Goal: Information Seeking & Learning: Find specific page/section

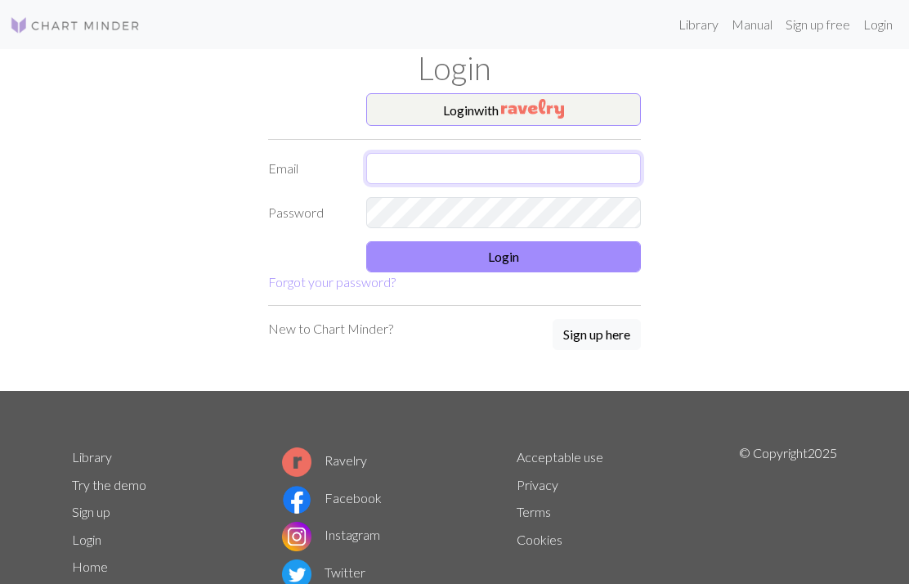
click at [482, 166] on input "text" at bounding box center [503, 168] width 275 height 31
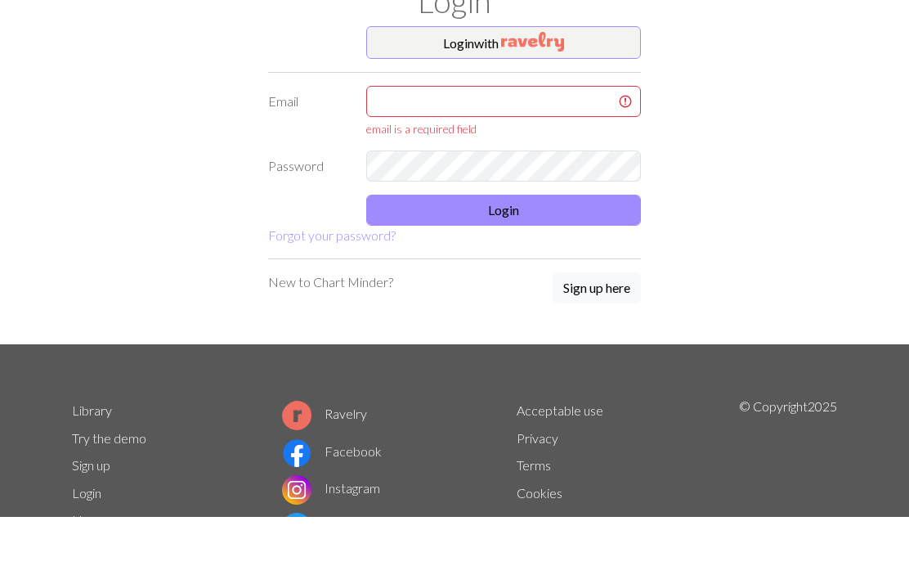
scroll to position [67, 0]
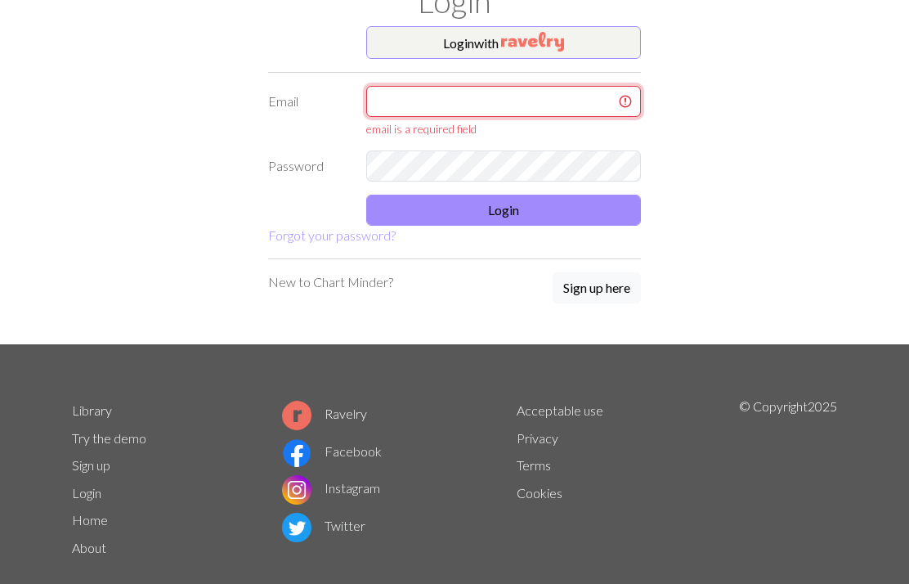
type input "[EMAIL_ADDRESS][DOMAIN_NAME]"
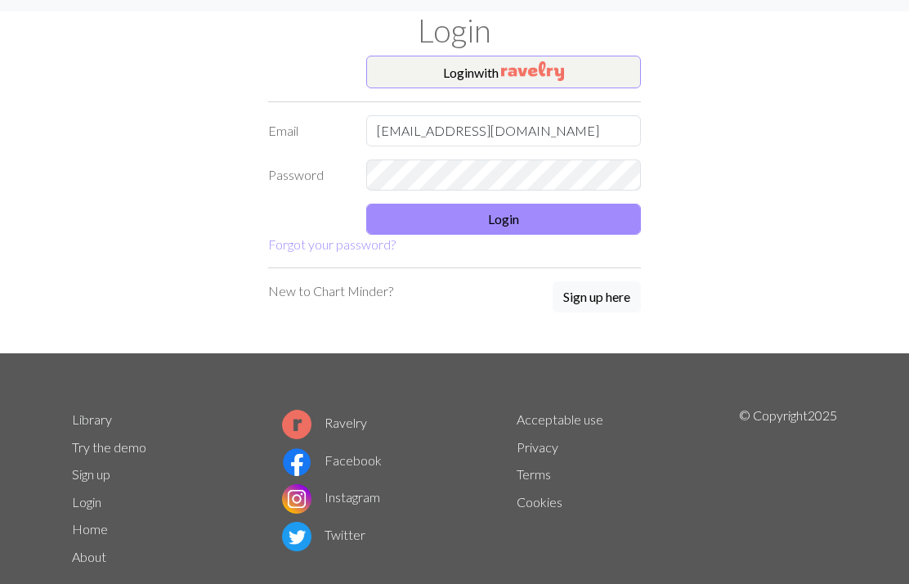
scroll to position [0, 0]
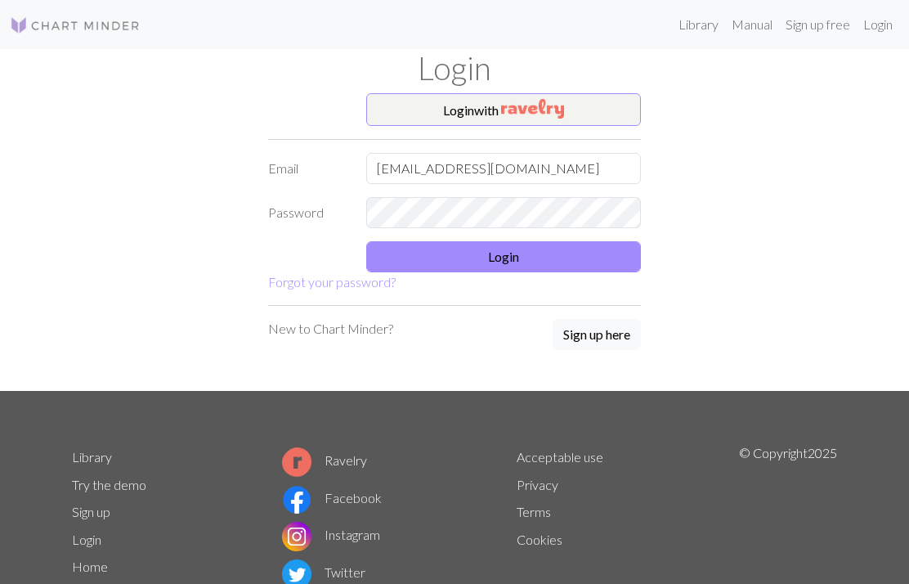
click at [544, 253] on button "Login" at bounding box center [503, 256] width 275 height 31
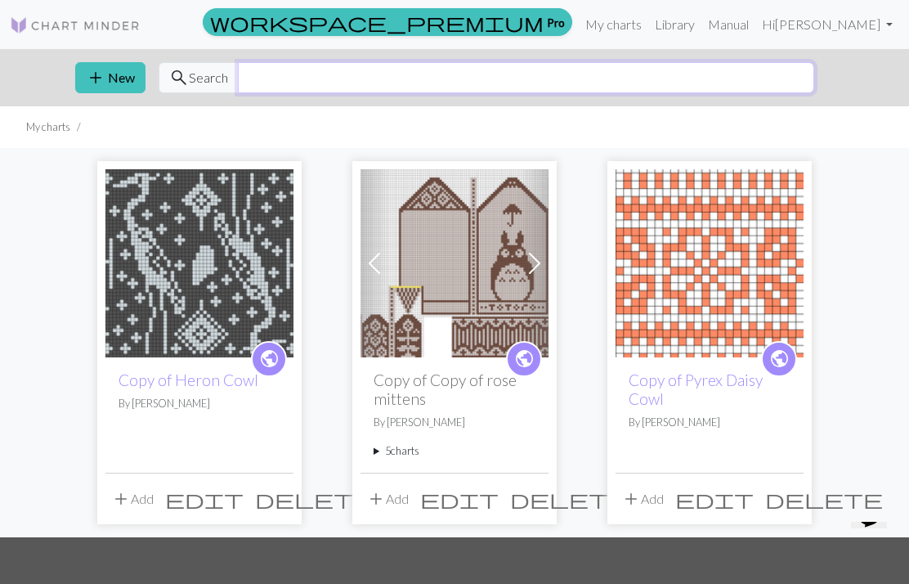
click at [764, 66] on input "text" at bounding box center [526, 77] width 576 height 31
type input "Mittens"
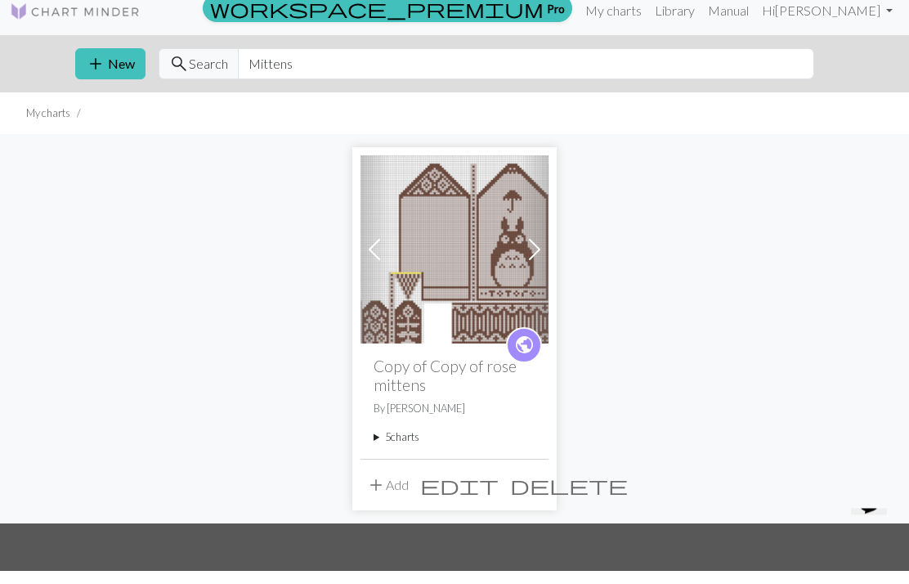
click at [702, 11] on link "Library" at bounding box center [674, 24] width 53 height 33
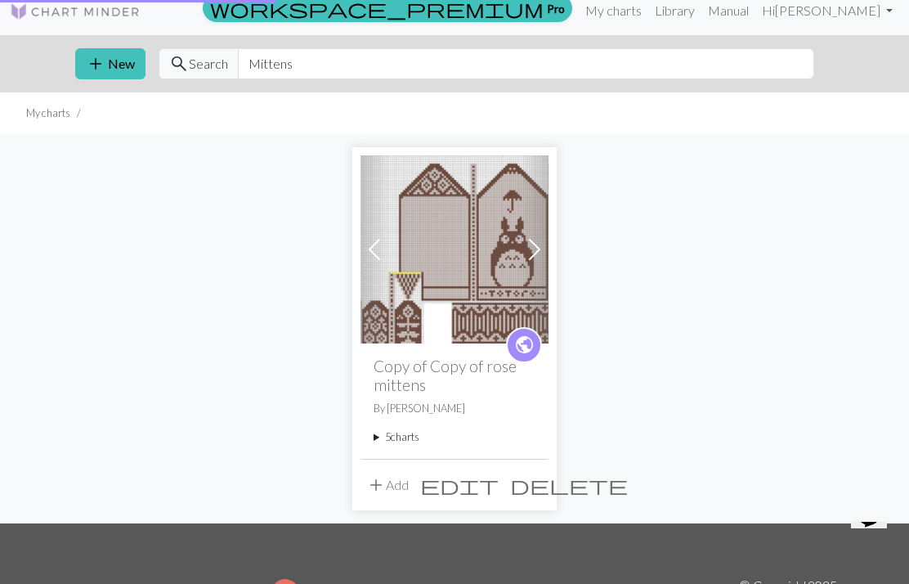
click at [702, 12] on link "Library" at bounding box center [674, 10] width 53 height 33
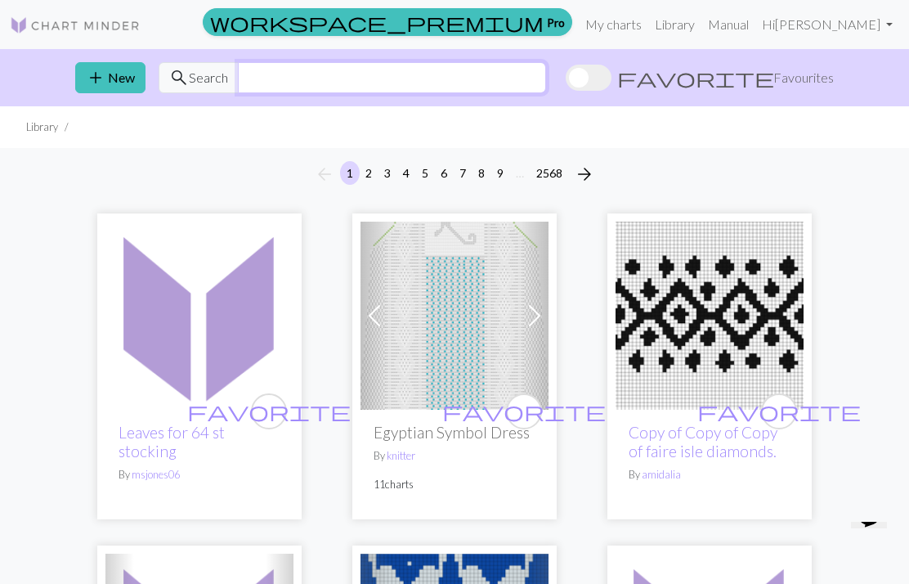
click at [546, 67] on input "text" at bounding box center [392, 77] width 308 height 31
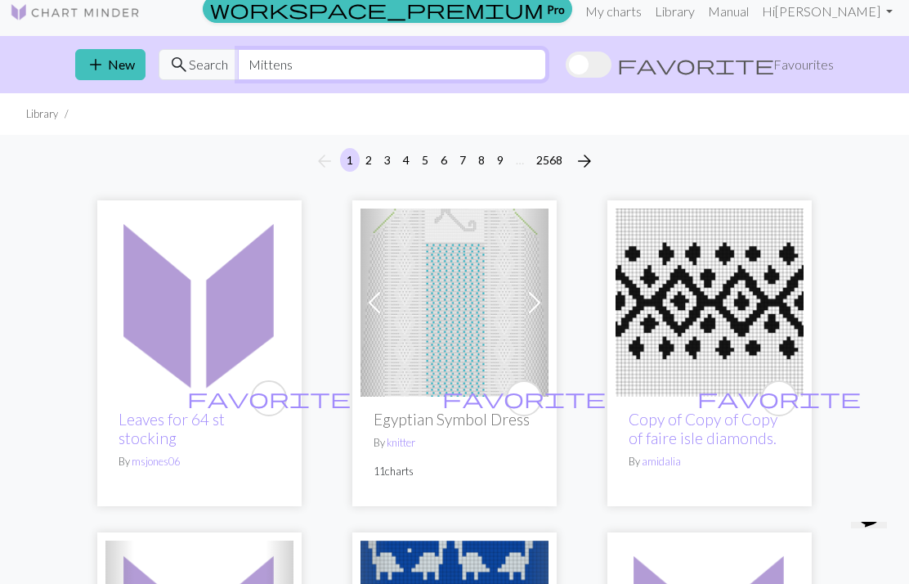
type input "Mittens"
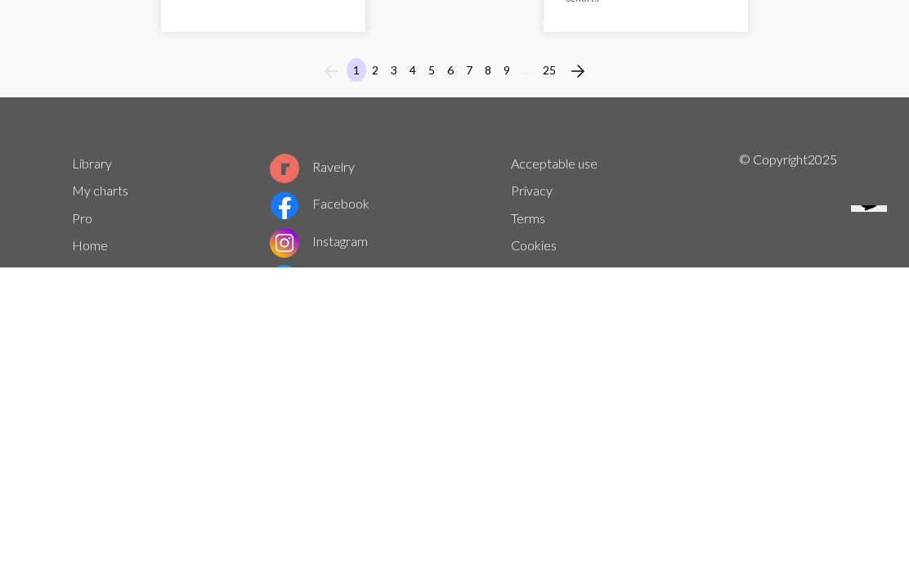
scroll to position [5694, 0]
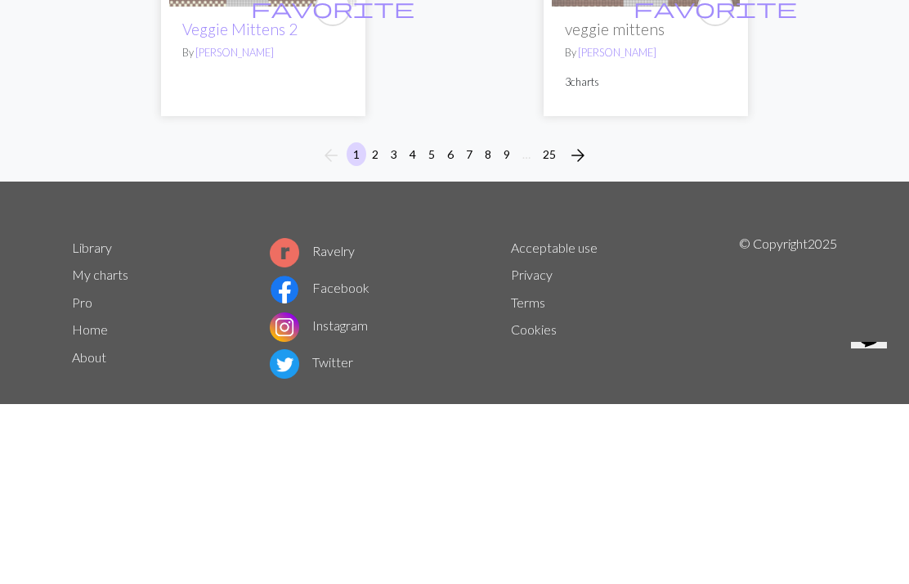
click at [379, 322] on button "2" at bounding box center [375, 334] width 20 height 24
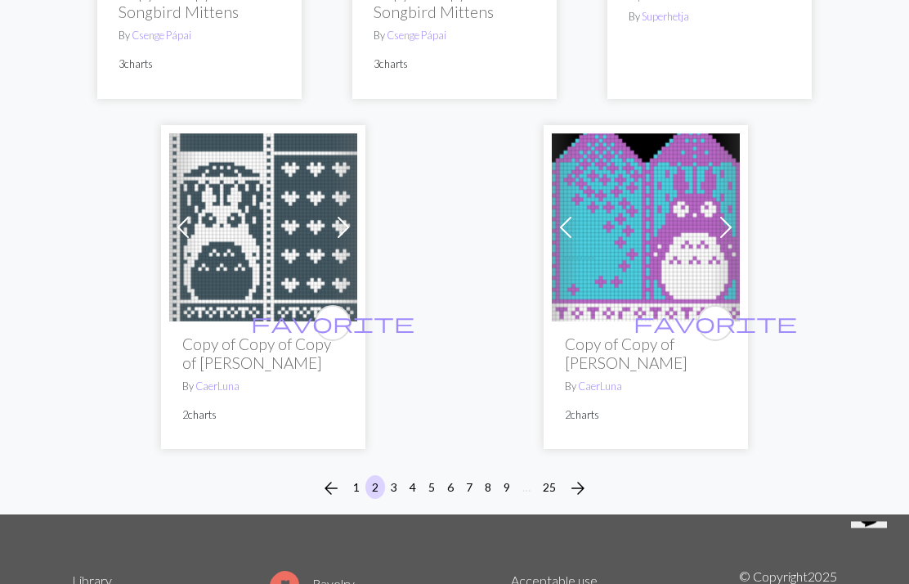
scroll to position [5944, 0]
click at [391, 475] on button "3" at bounding box center [394, 487] width 20 height 24
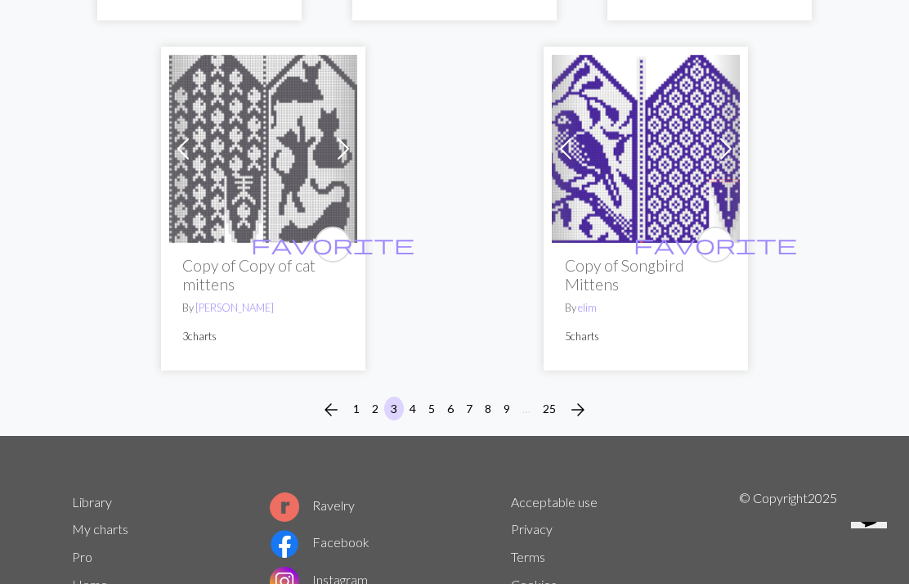
scroll to position [5682, 0]
